Goal: Navigation & Orientation: Find specific page/section

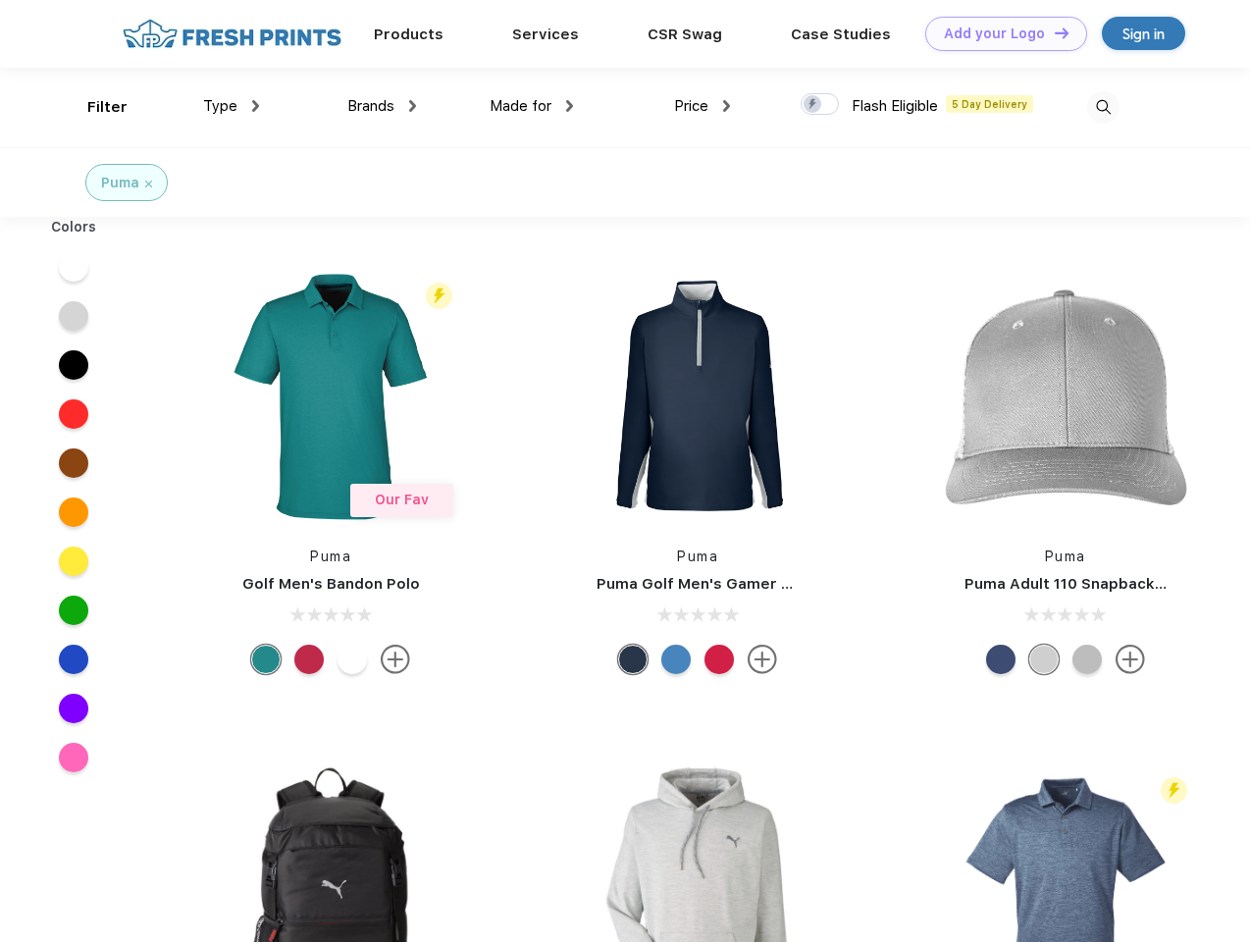
scroll to position [1, 0]
click at [999, 33] on link "Add your Logo Design Tool" at bounding box center [1006, 34] width 162 height 34
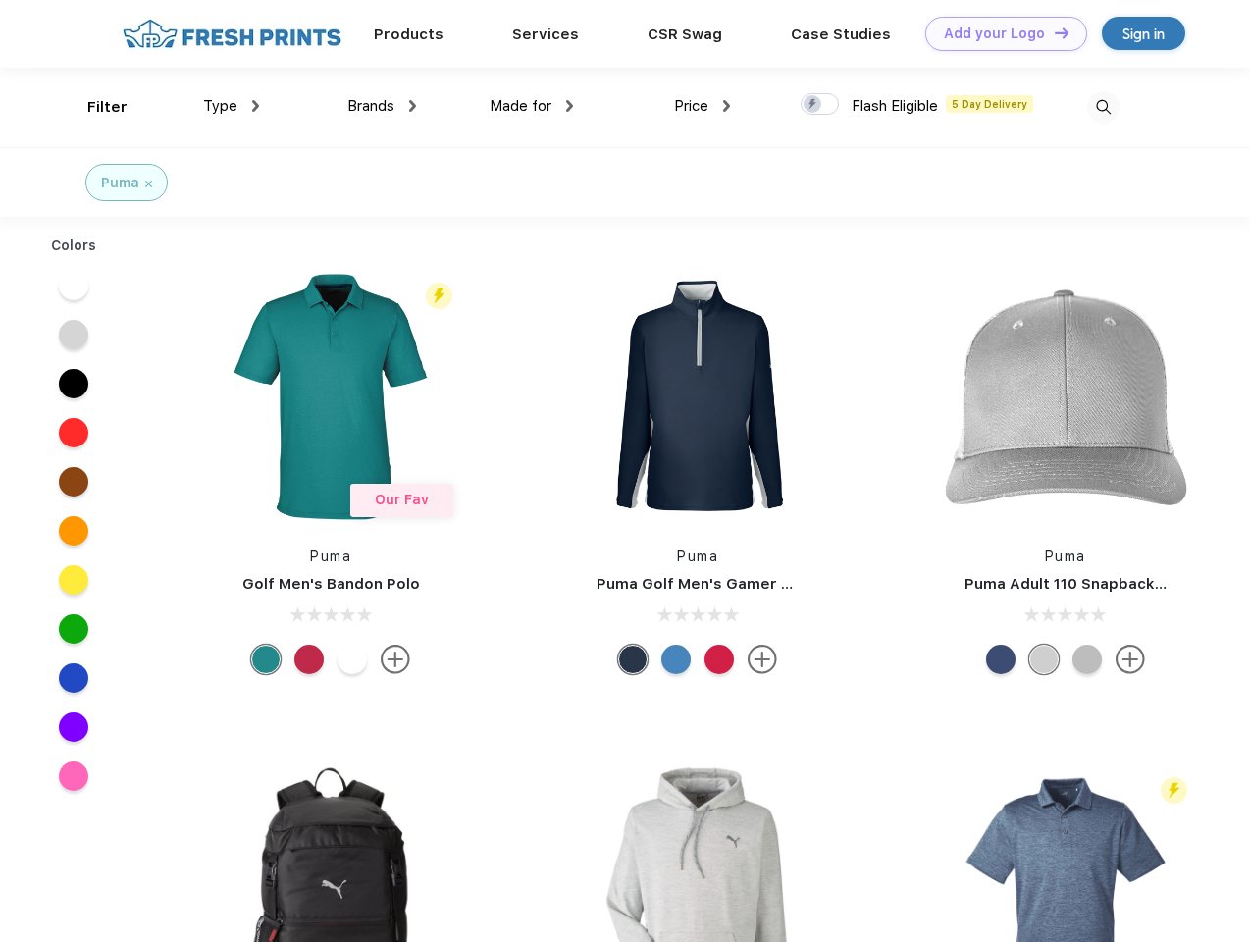
click at [0, 0] on div "Design Tool" at bounding box center [0, 0] width 0 height 0
click at [1053, 32] on link "Add your Logo Design Tool" at bounding box center [1006, 34] width 162 height 34
click at [94, 107] on div "Filter" at bounding box center [107, 107] width 40 height 23
click at [232, 106] on span "Type" at bounding box center [220, 106] width 34 height 18
click at [382, 106] on span "Brands" at bounding box center [370, 106] width 47 height 18
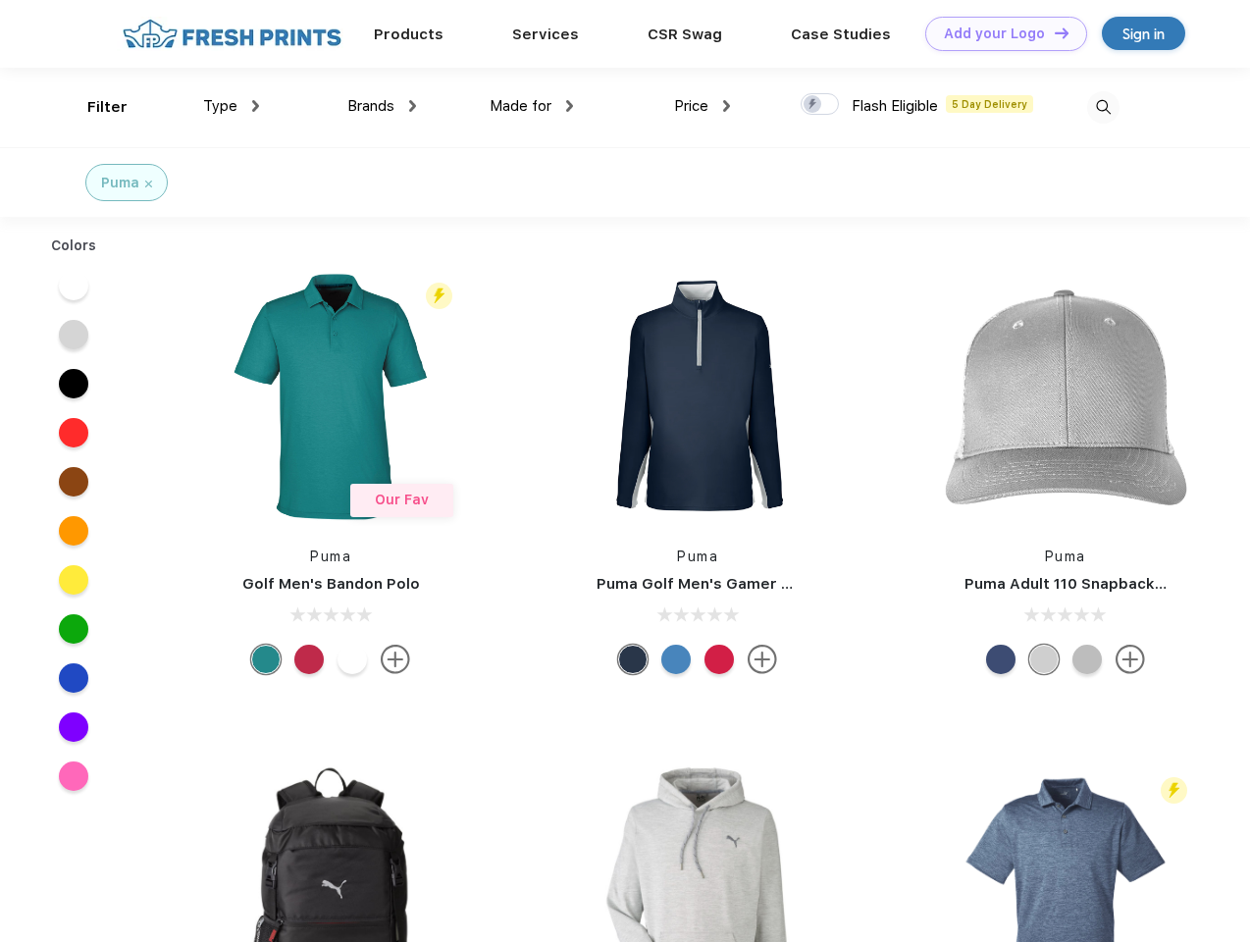
click at [532, 106] on span "Made for" at bounding box center [521, 106] width 62 height 18
click at [703, 106] on span "Price" at bounding box center [691, 106] width 34 height 18
click at [820, 105] on div at bounding box center [820, 104] width 38 height 22
click at [813, 105] on input "checkbox" at bounding box center [807, 98] width 13 height 13
click at [1103, 107] on img at bounding box center [1103, 107] width 32 height 32
